Goal: Task Accomplishment & Management: Complete application form

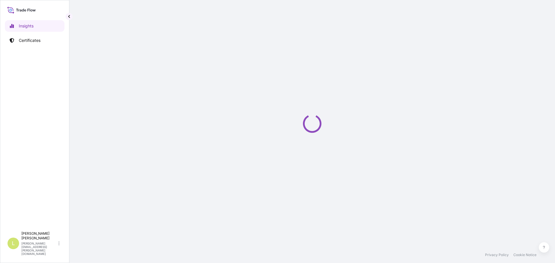
select select "2025"
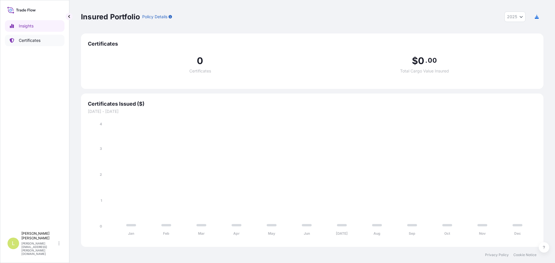
click at [27, 39] on p "Certificates" at bounding box center [30, 41] width 22 height 6
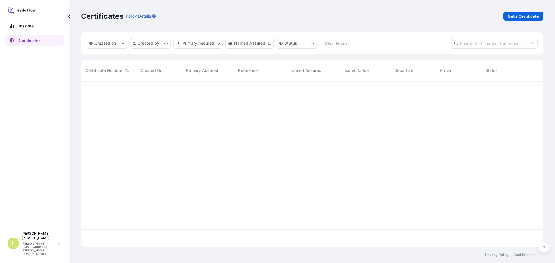
scroll to position [165, 458]
click at [520, 18] on p "Get a Certificate" at bounding box center [523, 16] width 31 height 6
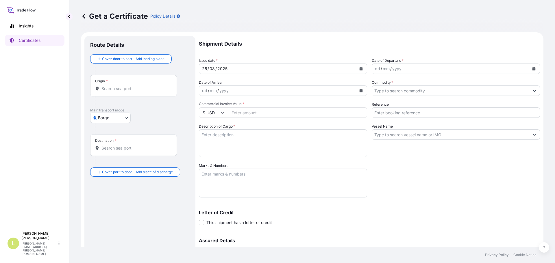
click at [125, 114] on body "Insights Certificates L [PERSON_NAME] [PERSON_NAME][EMAIL_ADDRESS][PERSON_NAME]…" at bounding box center [277, 131] width 555 height 263
click at [112, 164] on span "Ocean Vessel" at bounding box center [114, 164] width 26 height 6
select select "Ocean Vessel"
click at [143, 94] on div "Origin *" at bounding box center [133, 87] width 87 height 21
click at [143, 94] on input "Origin *" at bounding box center [135, 91] width 68 height 6
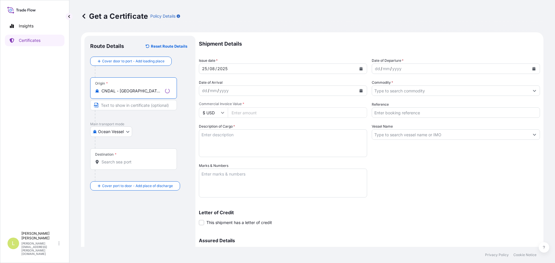
type input "CNDAL - [GEOGRAPHIC_DATA], [GEOGRAPHIC_DATA]"
click at [128, 170] on div at bounding box center [136, 176] width 82 height 12
click at [128, 165] on div "Destination *" at bounding box center [133, 159] width 87 height 21
click at [128, 165] on input "Destination *" at bounding box center [135, 162] width 68 height 6
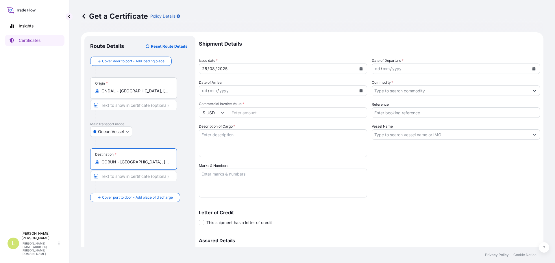
type input "COBUN - [GEOGRAPHIC_DATA], [GEOGRAPHIC_DATA]"
click at [529, 66] on button "Calendar" at bounding box center [533, 68] width 9 height 9
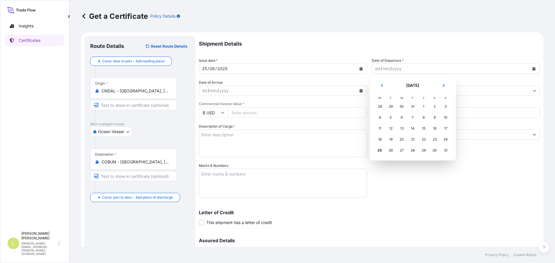
click at [409, 108] on div "31" at bounding box center [413, 106] width 10 height 10
click at [382, 85] on icon "Previous" at bounding box center [381, 85] width 3 height 3
click at [417, 148] on tr "28 29 30 31 1 2 3" at bounding box center [412, 150] width 77 height 11
click at [415, 149] on div "31" at bounding box center [413, 150] width 10 height 10
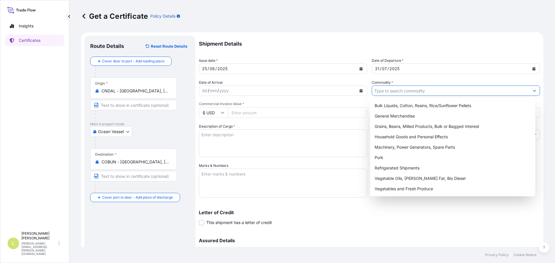
click at [430, 88] on input "Commodity *" at bounding box center [450, 91] width 157 height 10
click at [410, 116] on div "General Merchandise" at bounding box center [452, 116] width 161 height 10
type input "General Merchandise"
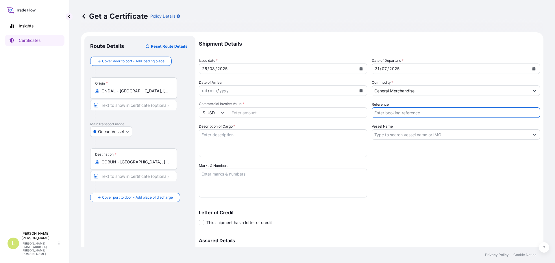
click at [410, 116] on input "Reference" at bounding box center [456, 113] width 168 height 10
type input "FA14776"
click at [421, 137] on input "Vessel Name" at bounding box center [450, 134] width 157 height 10
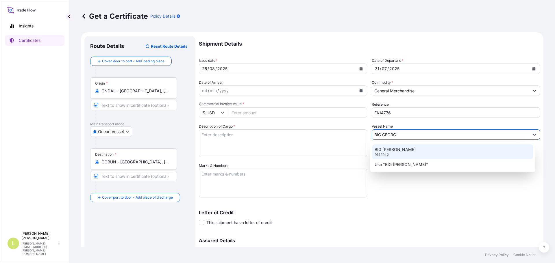
click at [391, 149] on p "BIG [PERSON_NAME]" at bounding box center [395, 150] width 41 height 6
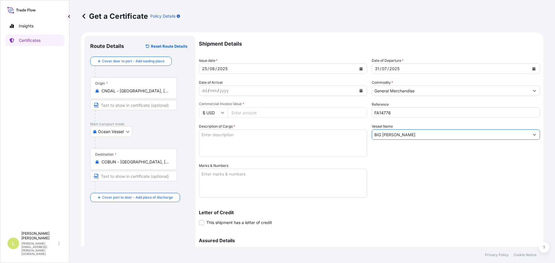
type input "BIG [PERSON_NAME]"
click at [252, 139] on textarea "Description of Cargo *" at bounding box center [283, 143] width 168 height 28
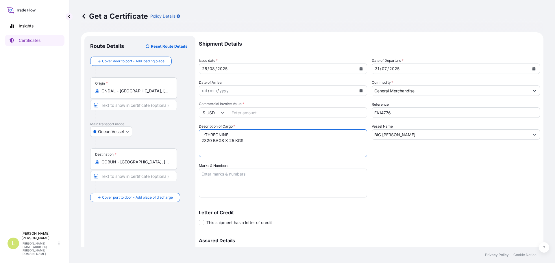
type textarea "L-THREONINE 2320 BAGS X 25 KGS"
click at [316, 172] on textarea "Marks & Numbers" at bounding box center [283, 183] width 168 height 29
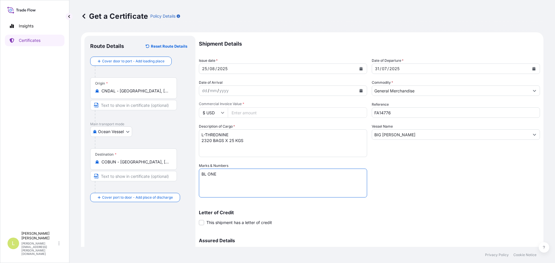
click at [249, 178] on textarea "BL ONE" at bounding box center [283, 183] width 168 height 29
click at [209, 184] on textarea "BL ONEDLCF08046600" at bounding box center [283, 183] width 168 height 29
paste textarea "SEABOARD OVERSEAS [GEOGRAPHIC_DATA] SAS [STREET_ADDRESS] NIT: 900.219.353-1"
type textarea "BL ONEDLCF08046600 SEABOARD OVERSEAS [GEOGRAPHIC_DATA] SAS [STREET_ADDRESS] NIT…"
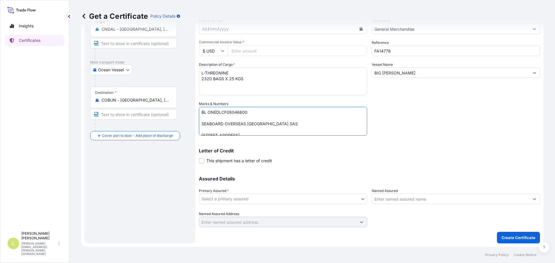
click at [290, 199] on body "Insights Certificates L [PERSON_NAME] [PERSON_NAME][EMAIL_ADDRESS][PERSON_NAME]…" at bounding box center [277, 131] width 555 height 263
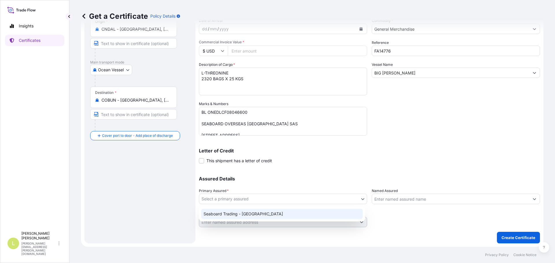
click at [282, 212] on div "Seaboard Trading - [GEOGRAPHIC_DATA]" at bounding box center [282, 214] width 162 height 10
select select "31639"
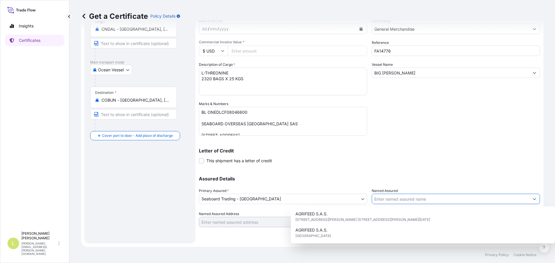
click at [402, 197] on input "Named Assured" at bounding box center [450, 199] width 157 height 10
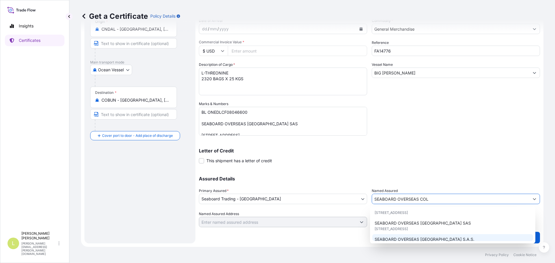
scroll to position [31, 0]
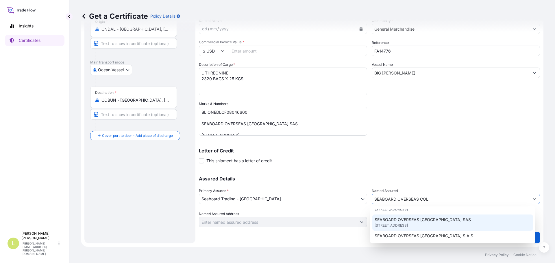
click at [455, 222] on div "SEABOARD OVERSEAS [GEOGRAPHIC_DATA] SAS [STREET_ADDRESS]" at bounding box center [452, 223] width 161 height 16
type input "SEABOARD OVERSEAS [GEOGRAPHIC_DATA] SAS"
type input "CARRERA 11 NO 77A-49 OF.902"
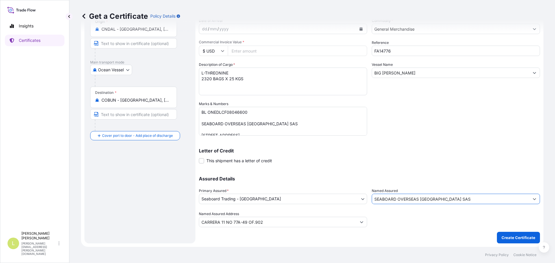
scroll to position [0, 0]
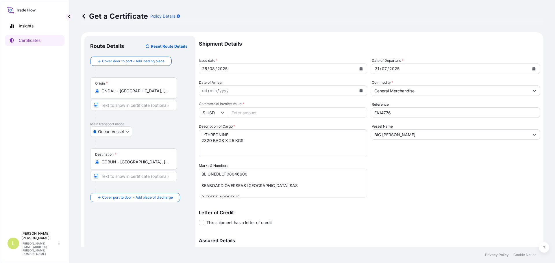
type input "SEABOARD OVERSEAS [GEOGRAPHIC_DATA] SAS"
click at [279, 112] on input "Commercial Invoice Value *" at bounding box center [297, 113] width 139 height 10
type input "80898"
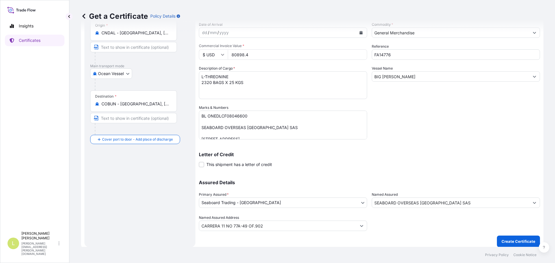
scroll to position [62, 0]
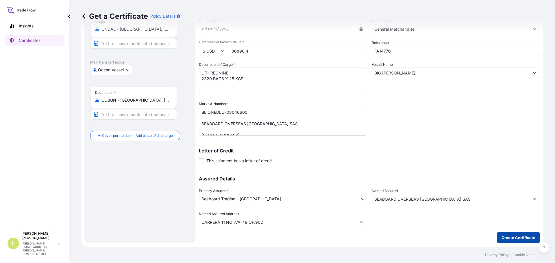
type input "80898.4"
click at [517, 238] on p "Create Certificate" at bounding box center [519, 238] width 34 height 6
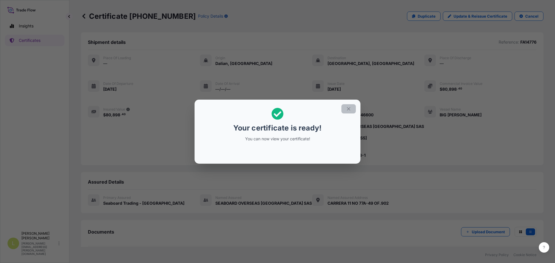
click at [347, 110] on icon "button" at bounding box center [348, 108] width 3 height 3
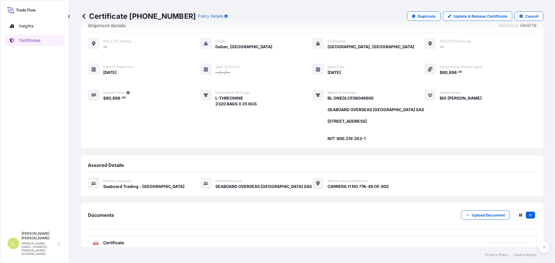
scroll to position [33, 0]
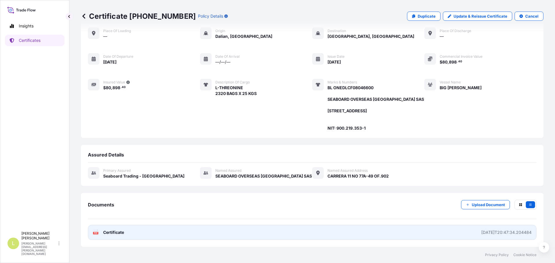
click at [290, 234] on link "PDF Certificate [DATE]T20:47:34.204484" at bounding box center [312, 232] width 449 height 15
